Goal: Find contact information: Find contact information

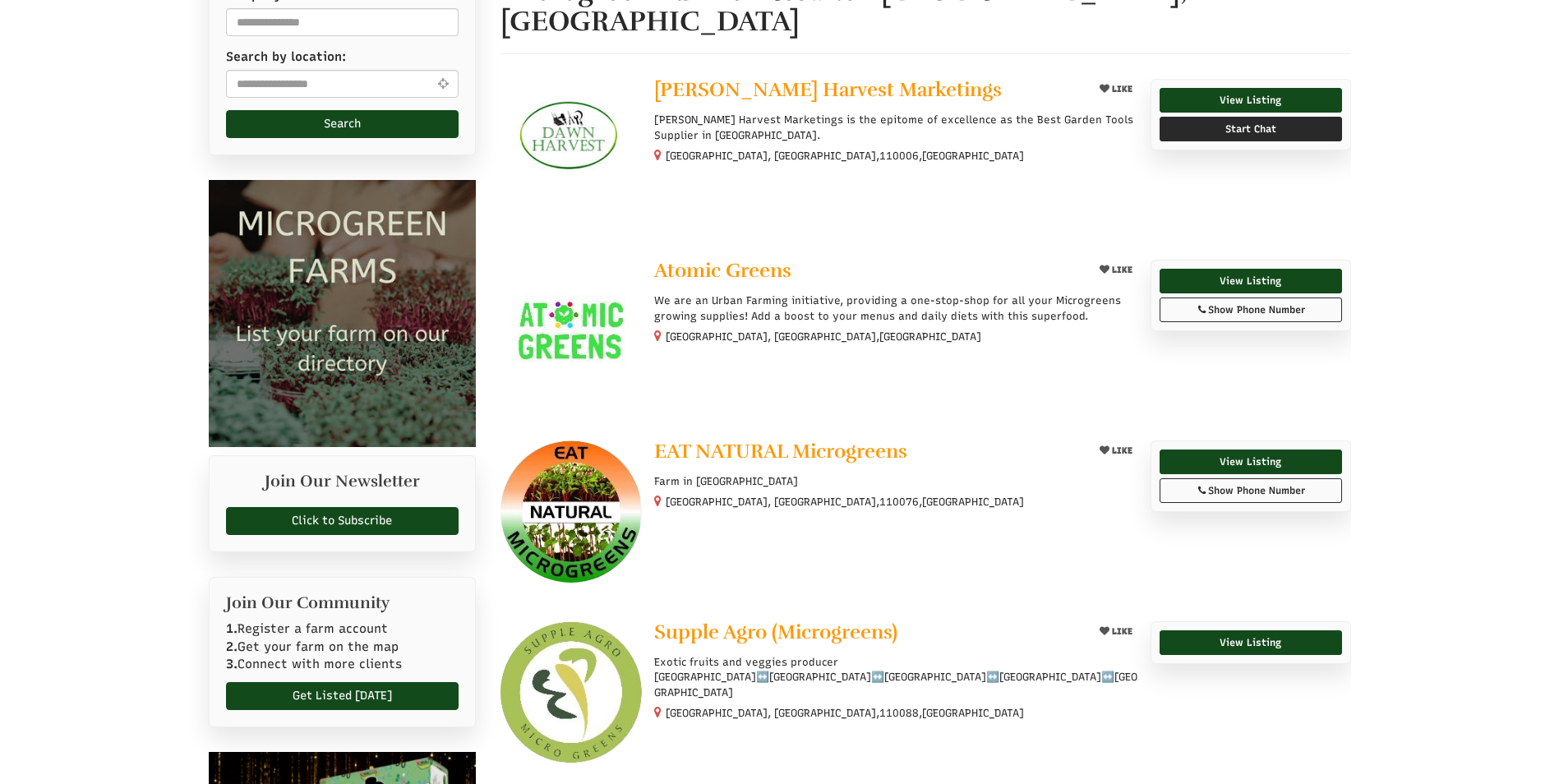
scroll to position [246, 0]
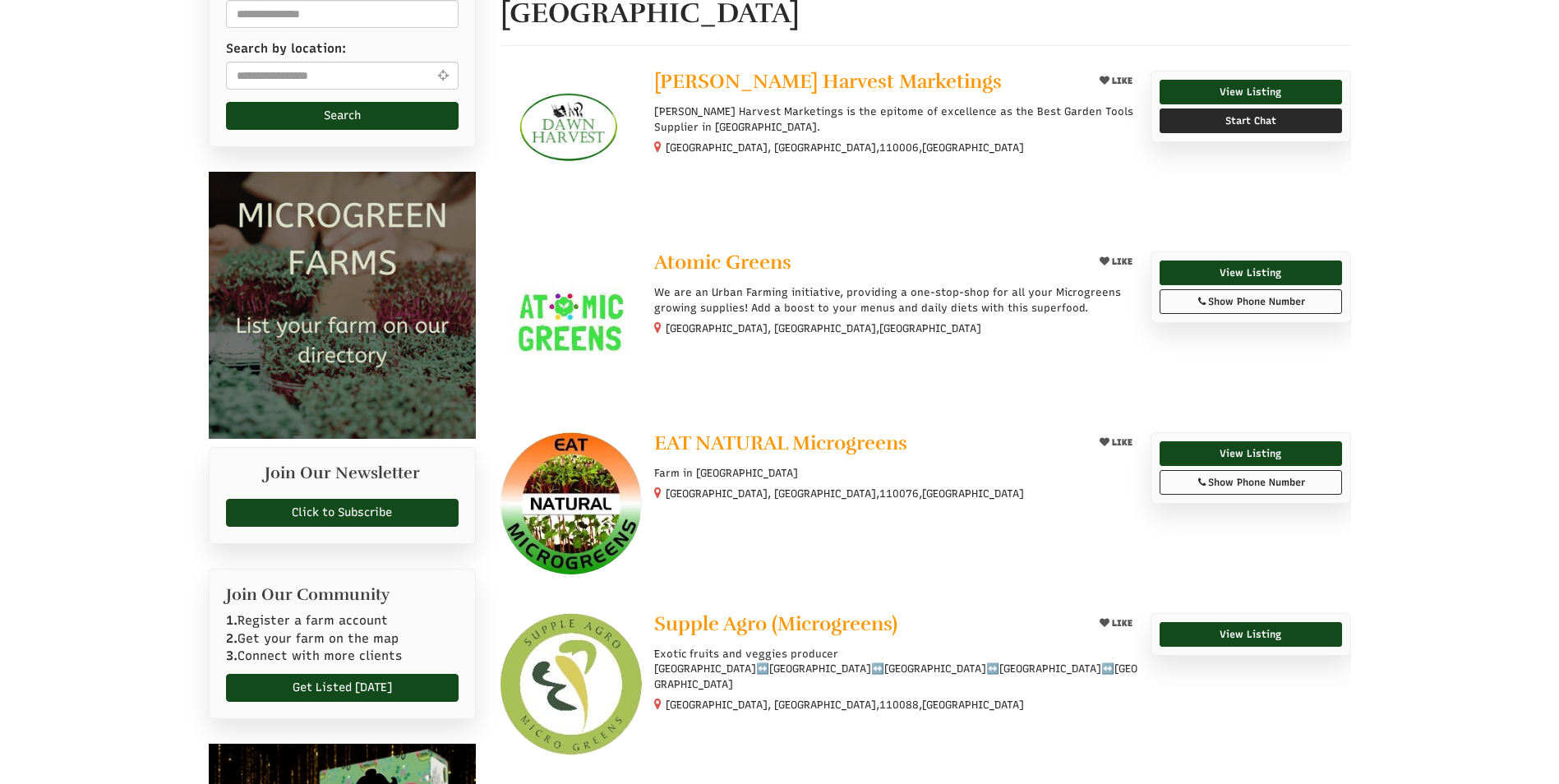
select select "Language Translate Widget"
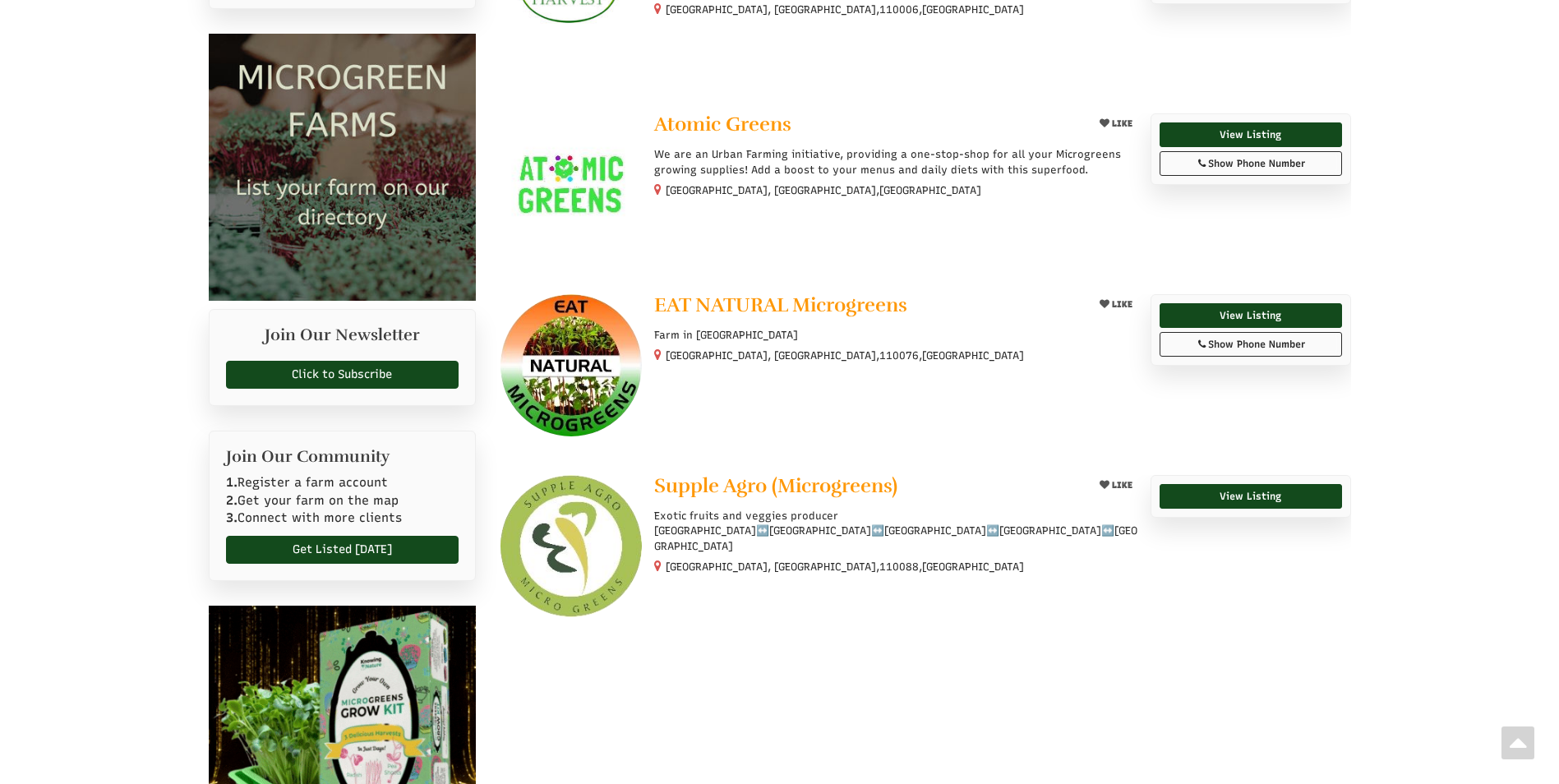
scroll to position [328, 0]
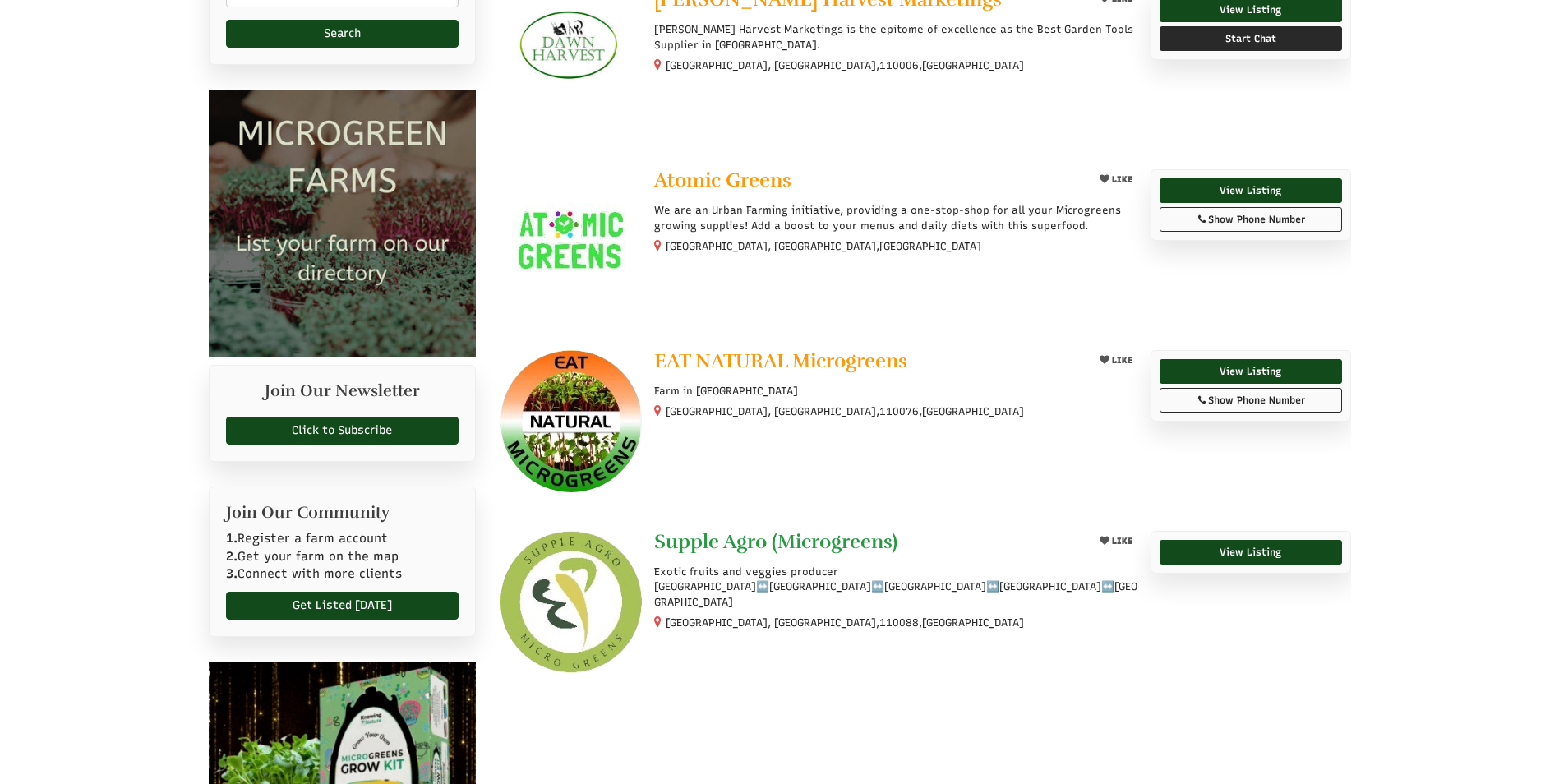
click at [722, 529] on span "Supple Agro (Microgreens)" at bounding box center [775, 541] width 243 height 25
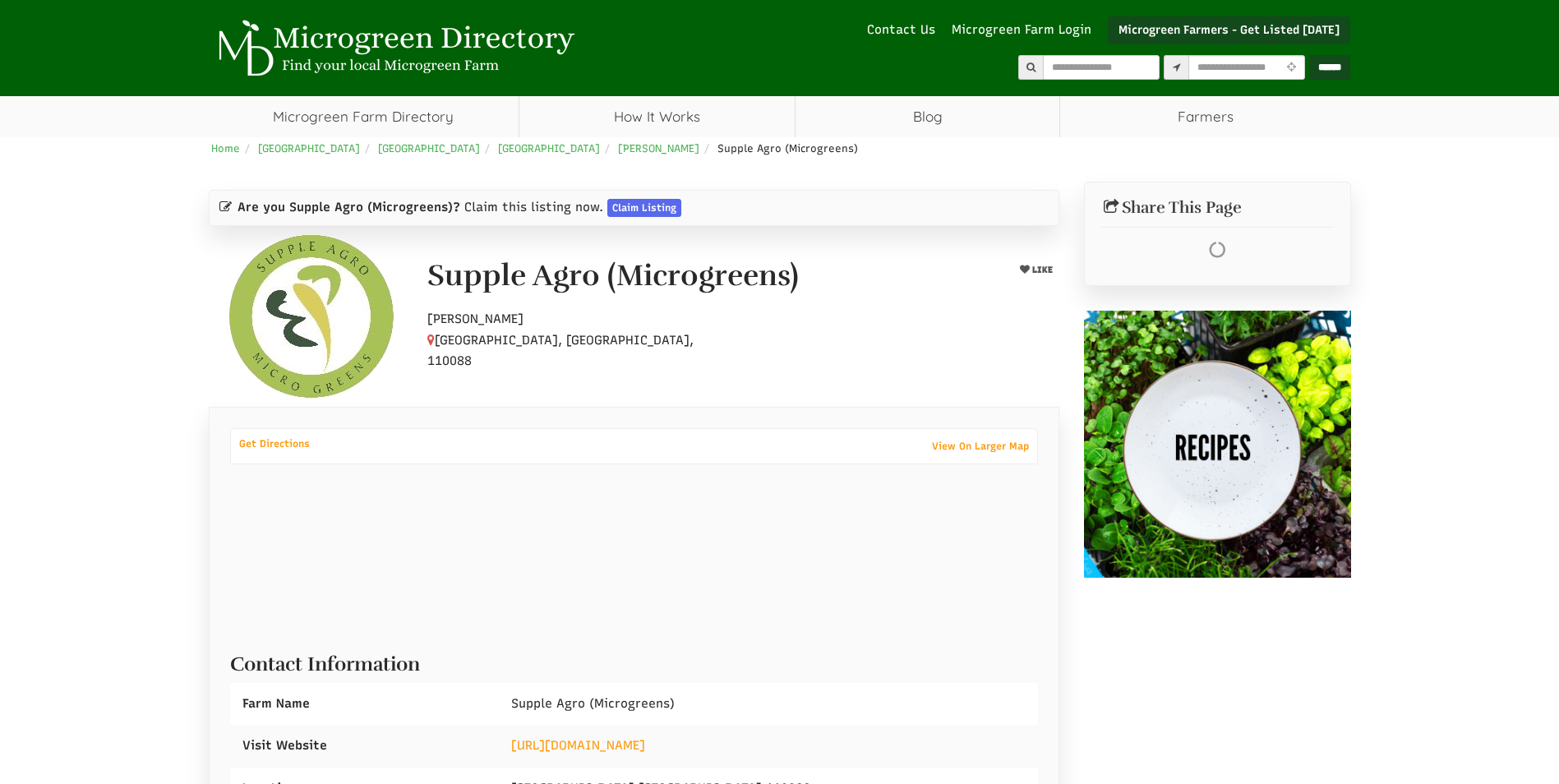
select select "Language Translate Widget"
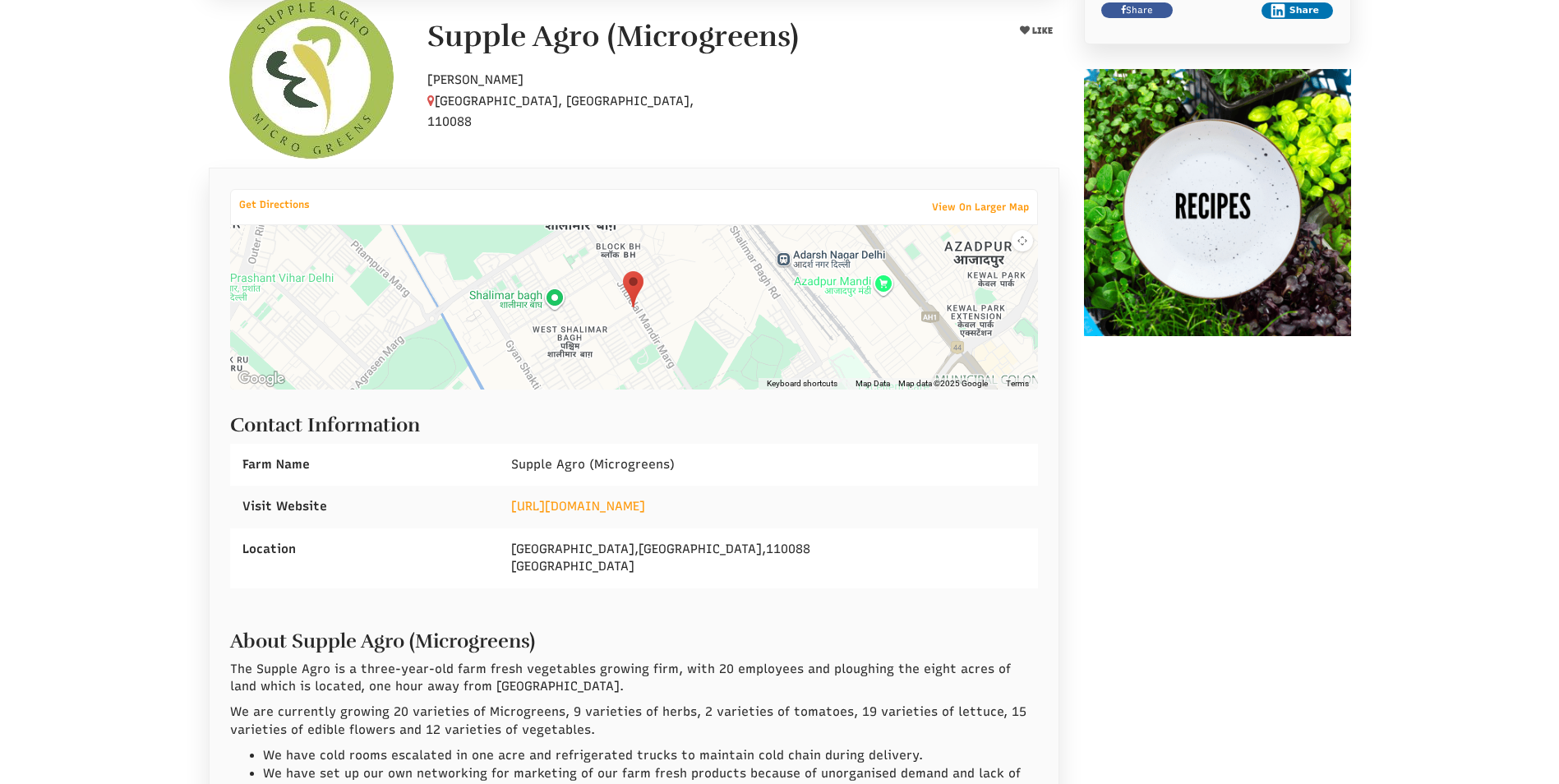
scroll to position [246, 0]
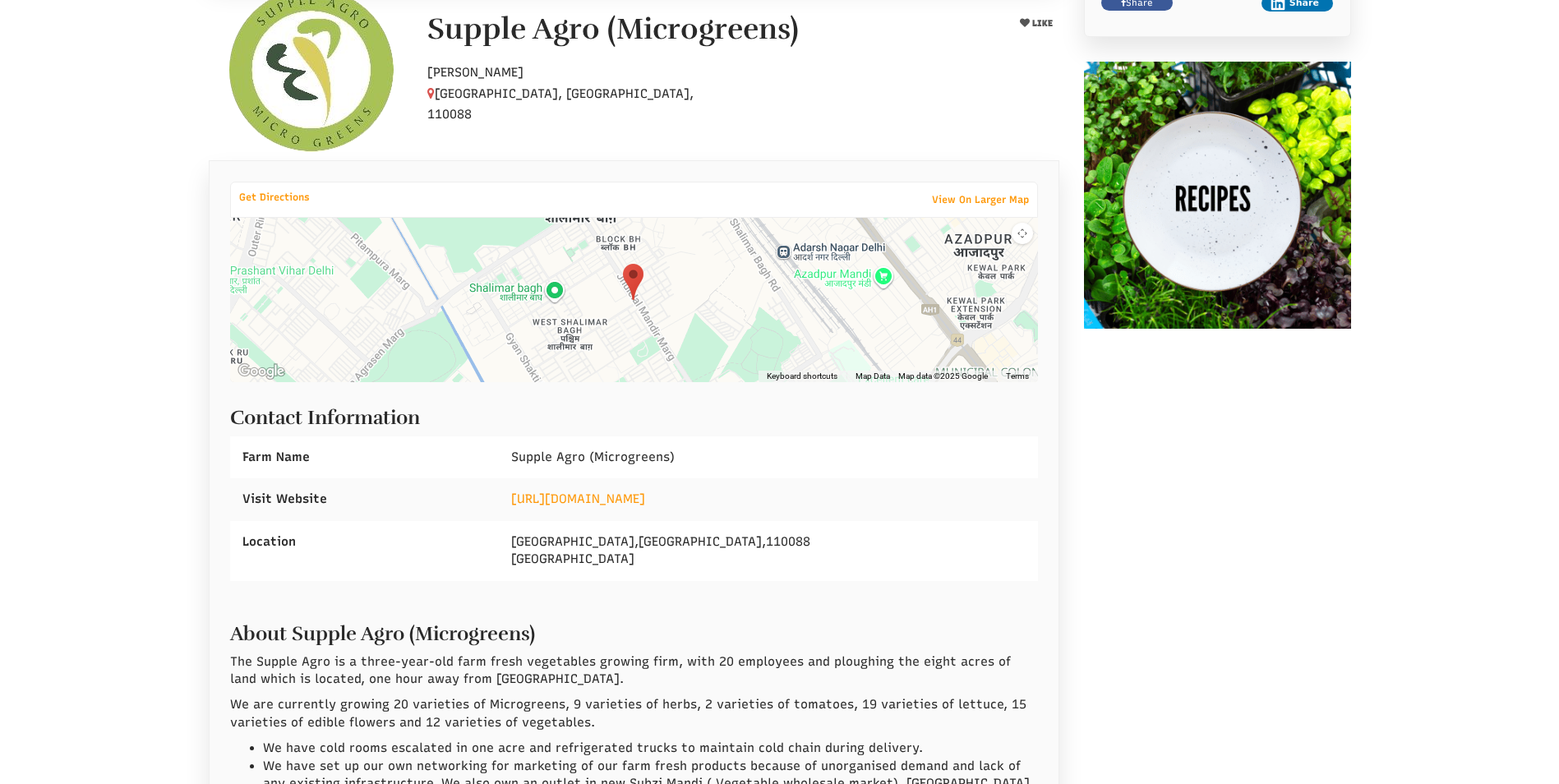
drag, startPoint x: 717, startPoint y: 494, endPoint x: 505, endPoint y: 508, distance: 212.5
click at [505, 508] on div "[URL][DOMAIN_NAME]" at bounding box center [768, 499] width 538 height 42
drag, startPoint x: 505, startPoint y: 508, endPoint x: 596, endPoint y: 497, distance: 91.7
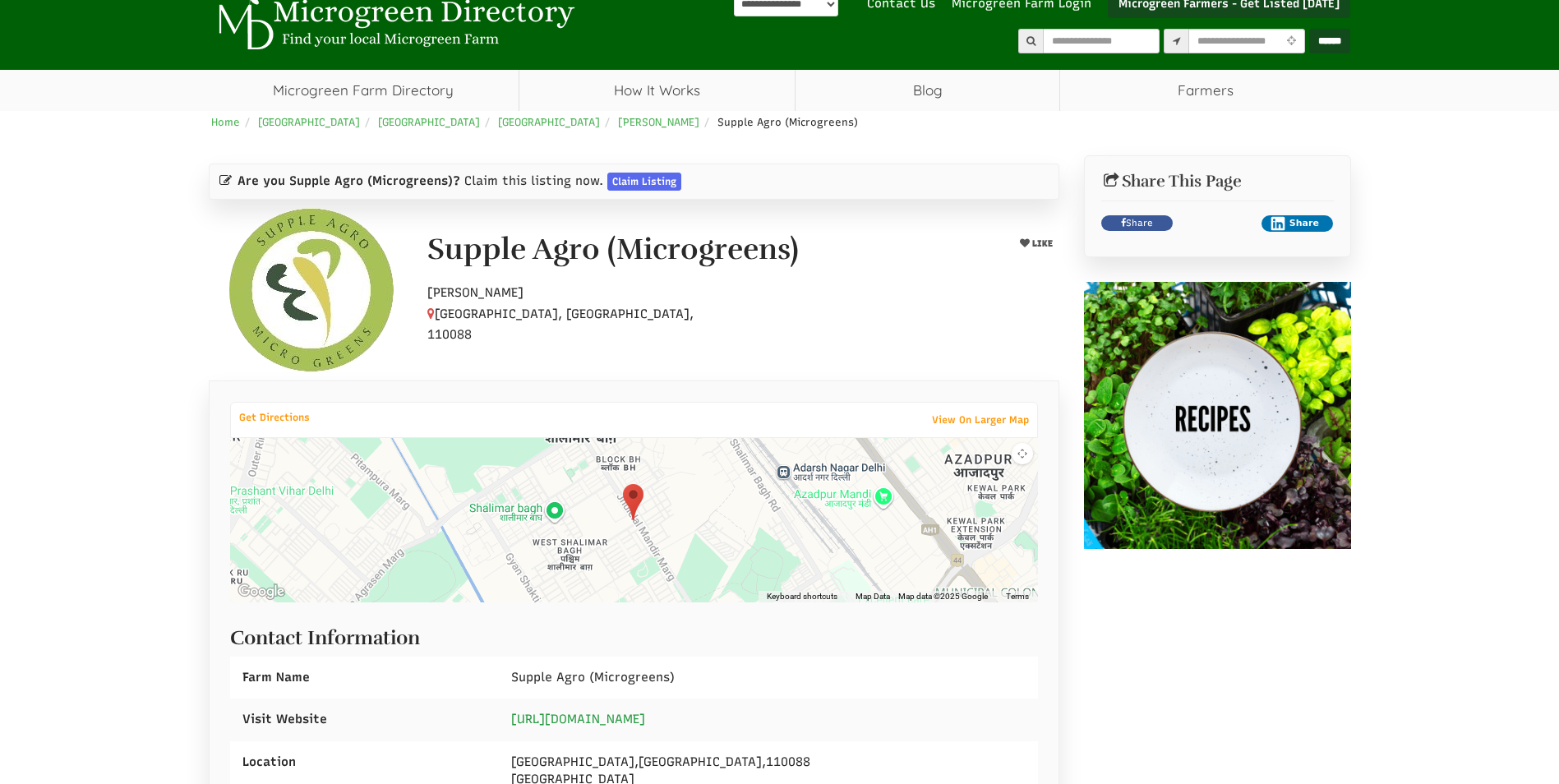
scroll to position [0, 0]
